Goal: Navigation & Orientation: Find specific page/section

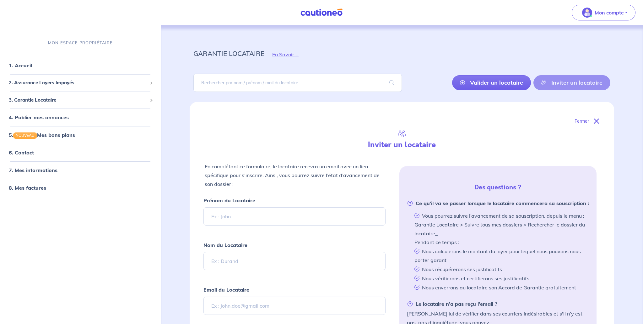
select select "FR"
click at [29, 63] on link "1. Accueil" at bounding box center [20, 65] width 23 height 6
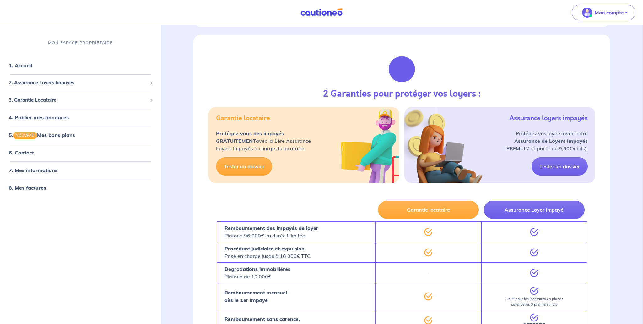
scroll to position [235, 0]
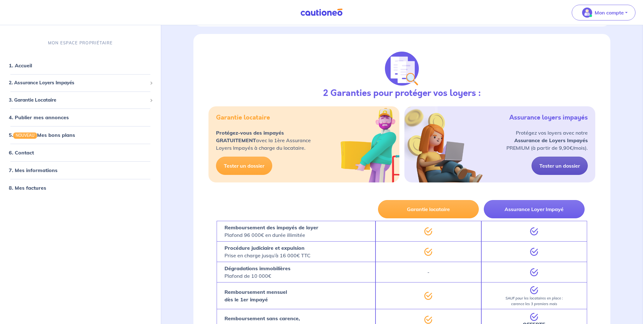
click at [557, 164] on link "Tester un dossier" at bounding box center [560, 165] width 56 height 18
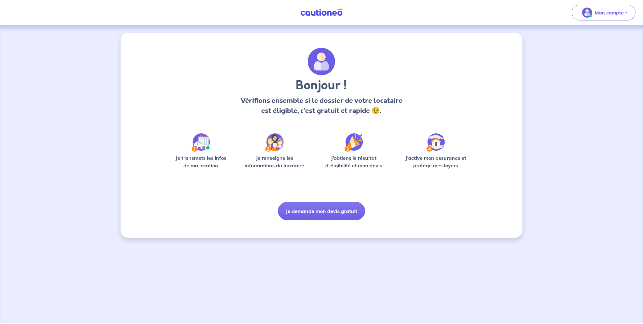
click at [313, 11] on img at bounding box center [321, 12] width 47 height 8
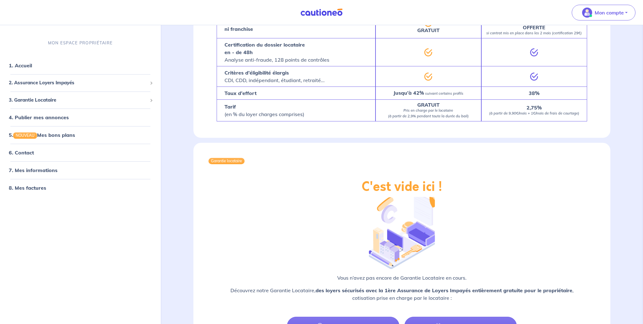
scroll to position [585, 0]
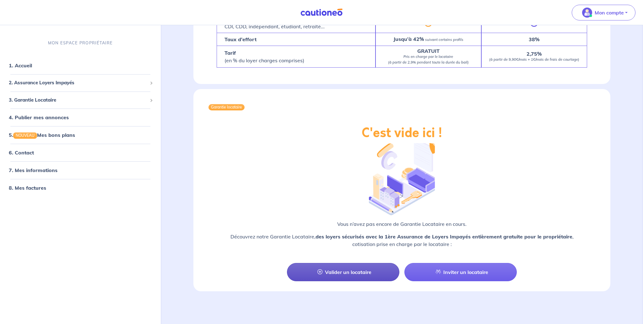
click at [360, 273] on link "Valider un locataire" at bounding box center [343, 272] width 112 height 18
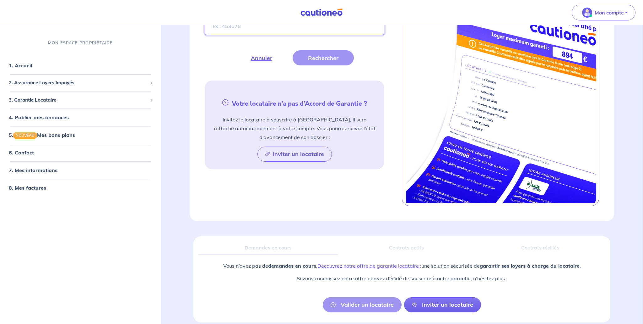
scroll to position [265, 0]
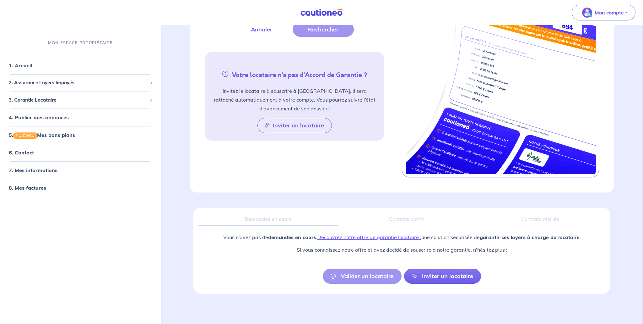
click at [369, 276] on div "Valider un locataire Inviter un locataire" at bounding box center [402, 275] width 158 height 15
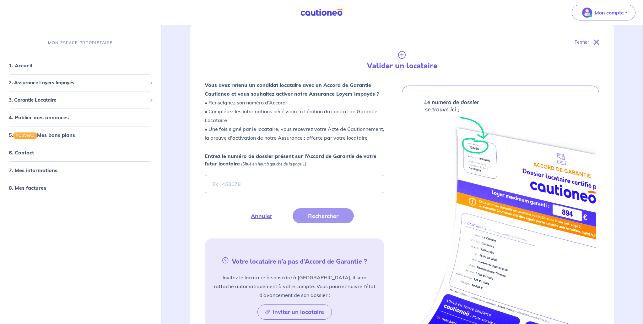
scroll to position [77, 0]
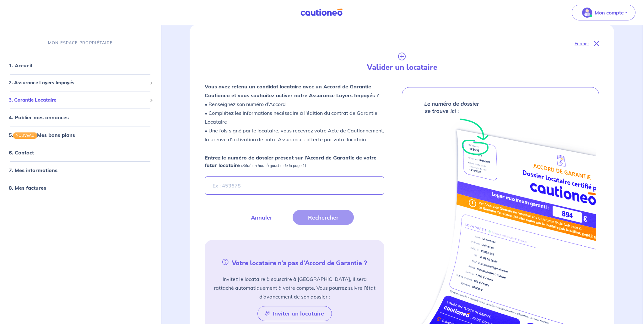
click at [91, 101] on span "3. Garantie Locataire" at bounding box center [78, 99] width 139 height 7
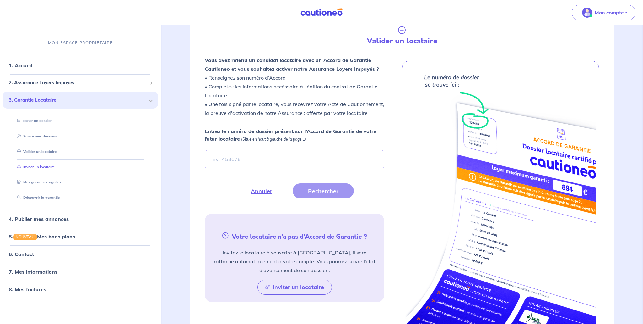
scroll to position [105, 0]
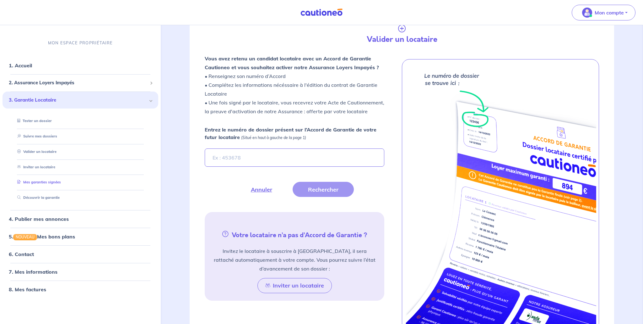
click at [61, 184] on link "Mes garanties signées" at bounding box center [38, 182] width 46 height 4
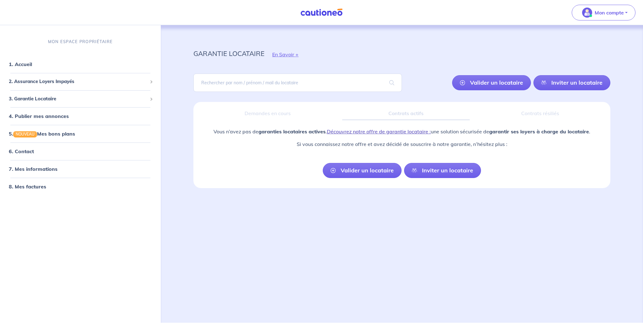
click at [362, 132] on link "Découvrez notre offre de garantie locataire :" at bounding box center [379, 131] width 104 height 6
